Goal: Check status: Check status

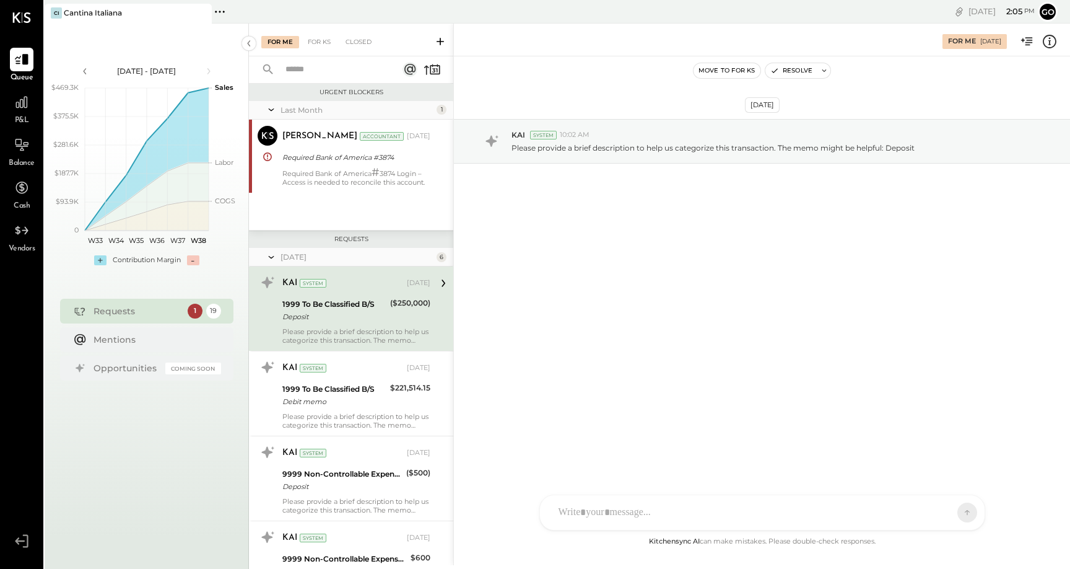
click at [26, 114] on div "P&L" at bounding box center [22, 108] width 24 height 36
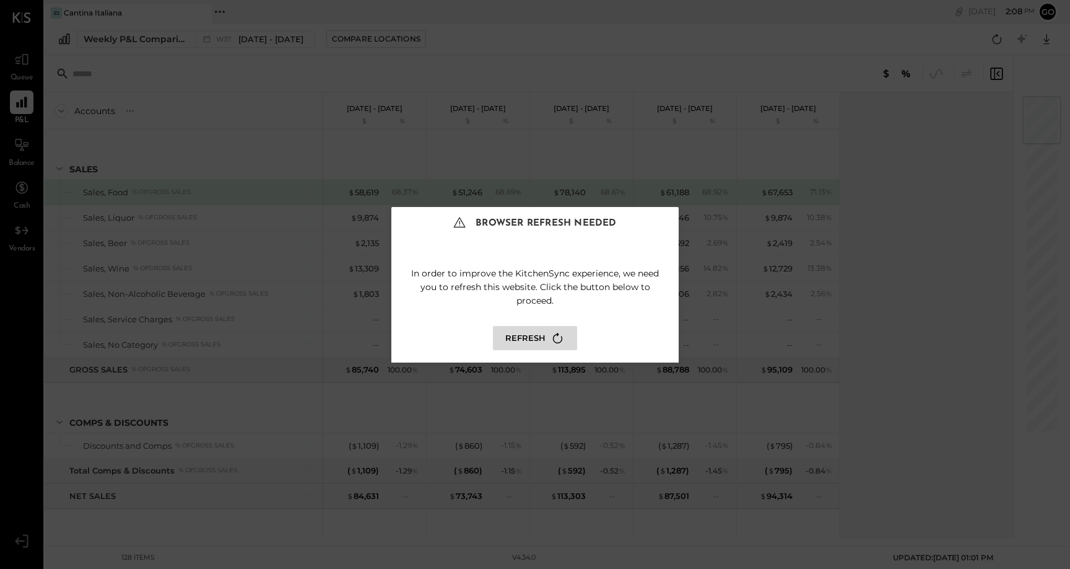
click at [537, 334] on button "Refresh" at bounding box center [535, 338] width 84 height 24
